Goal: Task Accomplishment & Management: Use online tool/utility

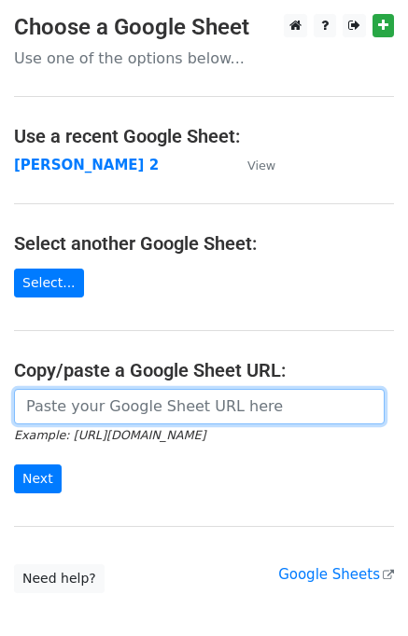
click at [76, 406] on input "url" at bounding box center [199, 406] width 370 height 35
type input "[URL][DOMAIN_NAME]"
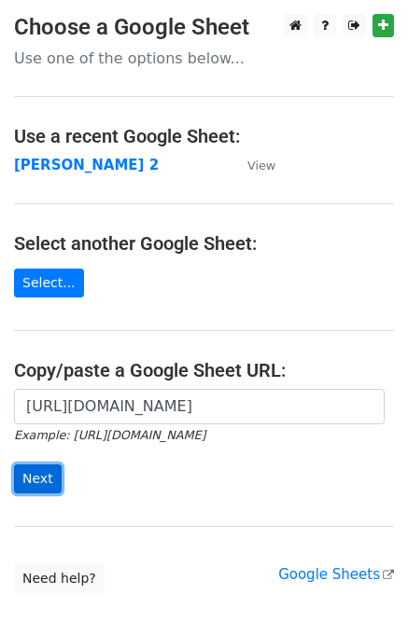
click at [46, 477] on input "Next" at bounding box center [38, 479] width 48 height 29
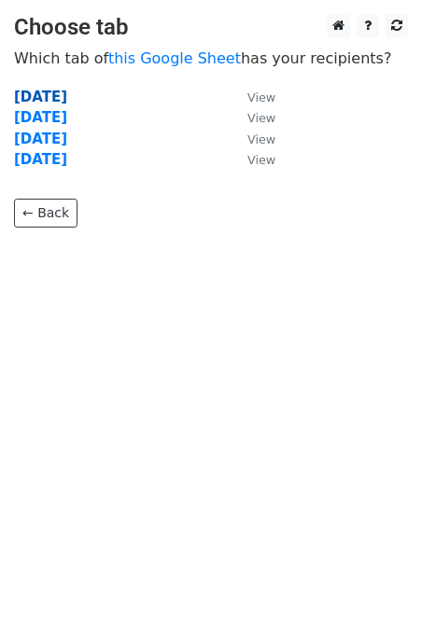
click at [45, 95] on strong "[DATE]" at bounding box center [40, 97] width 53 height 17
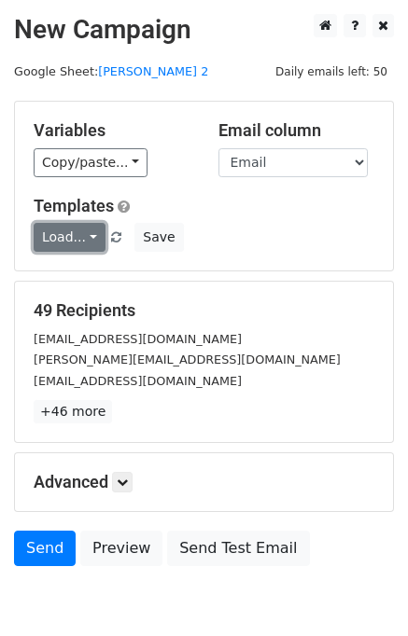
click at [80, 251] on link "Load..." at bounding box center [70, 237] width 72 height 29
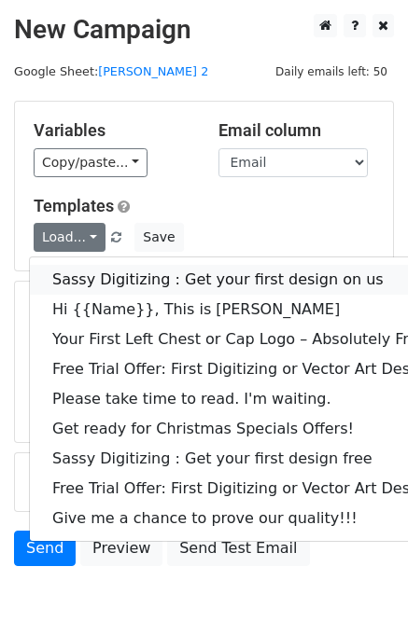
click at [118, 275] on link "Sassy Digitizing : Get your first design on us" at bounding box center [269, 280] width 478 height 30
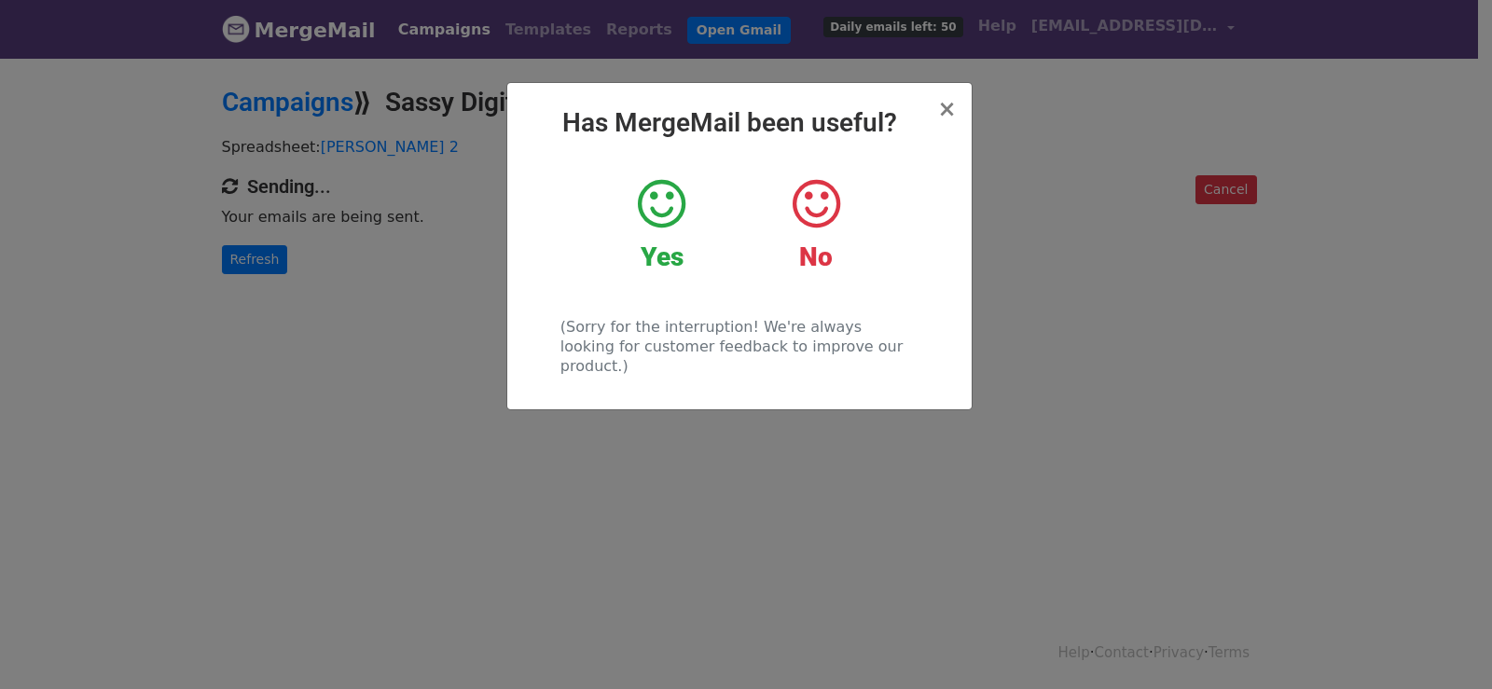
click at [265, 240] on div "× Has MergeMail been useful? Yes No (Sorry for the interruption! We're always l…" at bounding box center [746, 372] width 1492 height 633
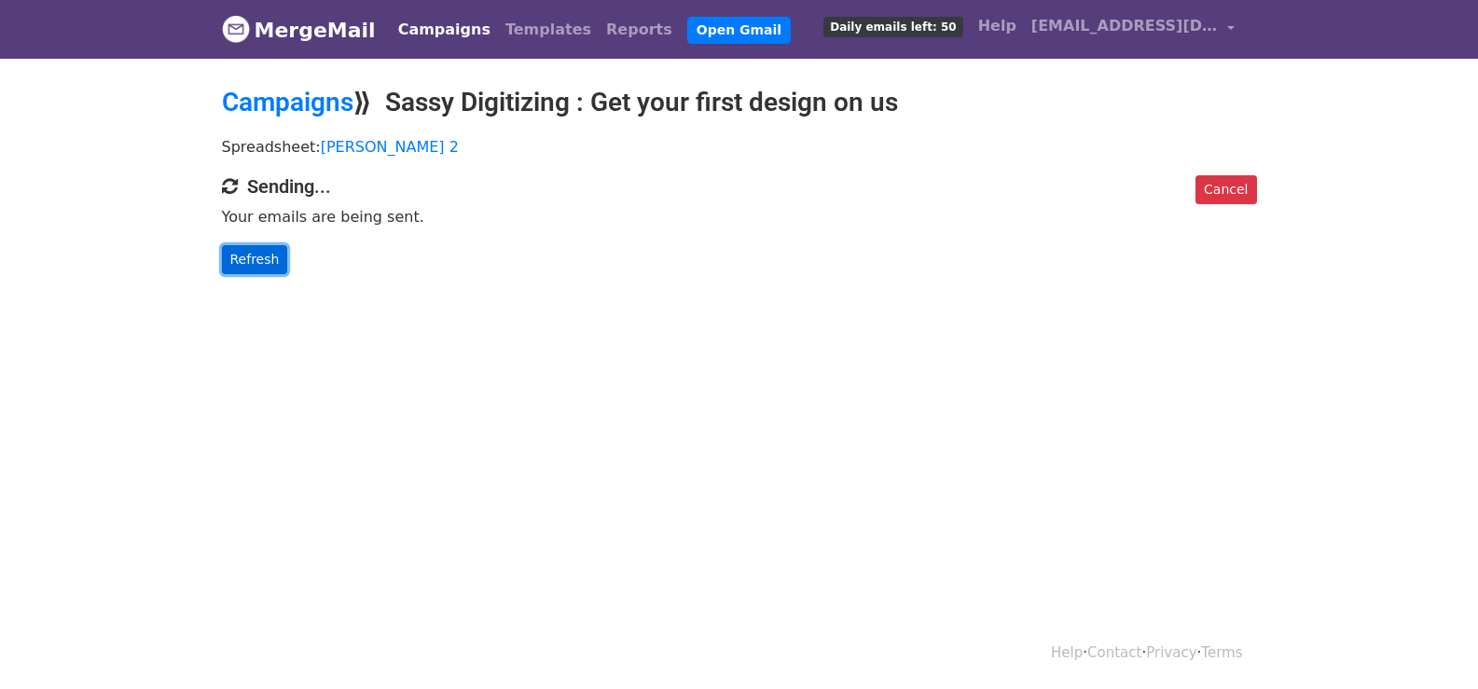
click at [273, 259] on link "Refresh" at bounding box center [255, 259] width 66 height 29
drag, startPoint x: 273, startPoint y: 259, endPoint x: 584, endPoint y: 392, distance: 337.7
click at [277, 258] on link "Refresh" at bounding box center [255, 259] width 66 height 29
